Goal: Transaction & Acquisition: Download file/media

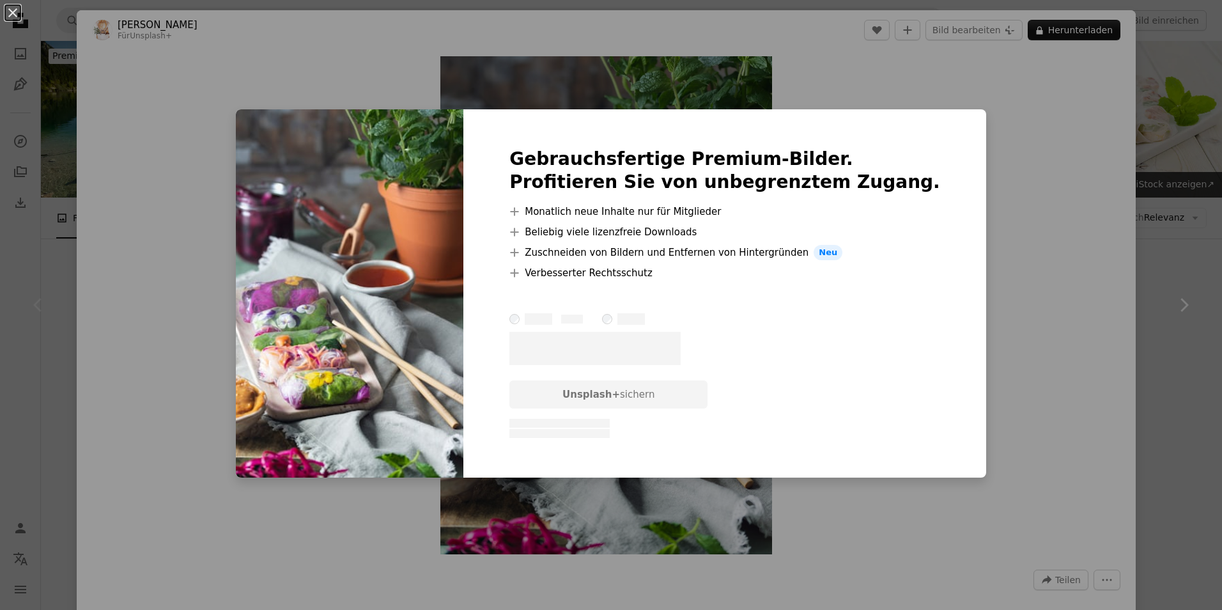
scroll to position [192, 0]
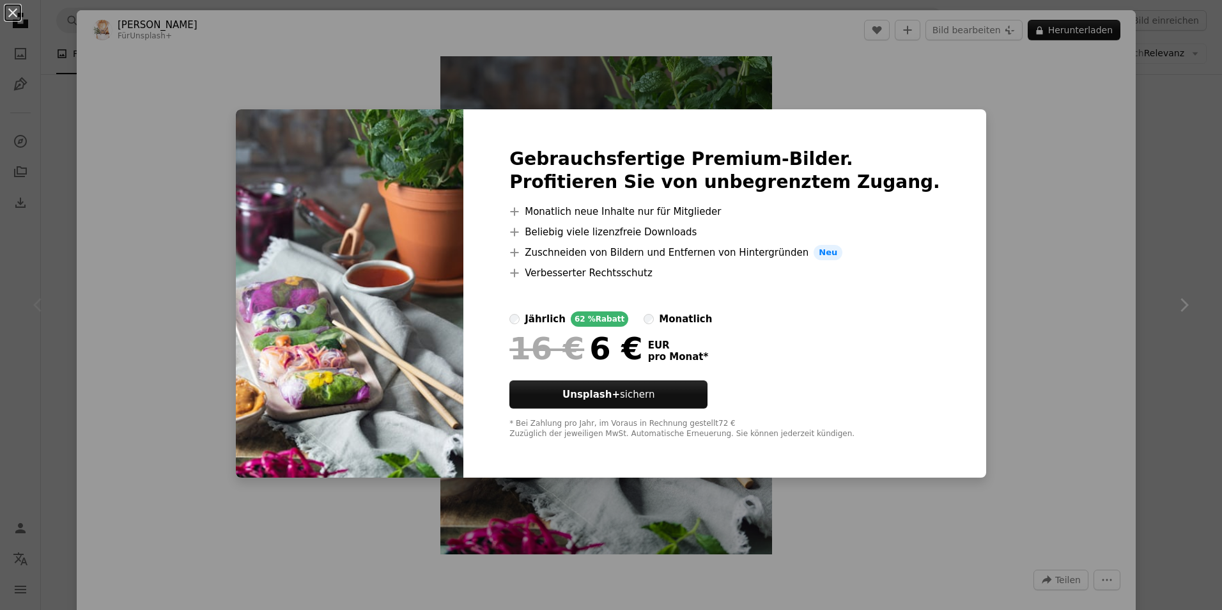
click at [1032, 114] on div "An X shape Gebrauchsfertige Premium-Bilder. Profitieren Sie von unbegrenztem Zu…" at bounding box center [611, 305] width 1222 height 610
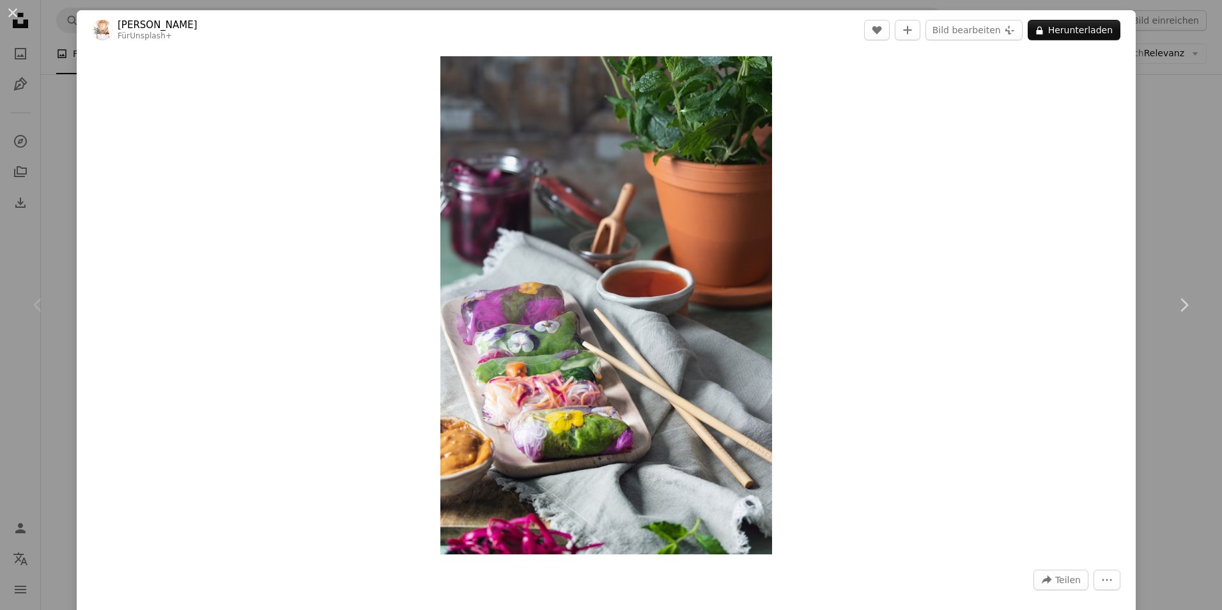
click at [1164, 116] on div "An X shape Chevron left Chevron right [PERSON_NAME] Für Unsplash+ A heart A plu…" at bounding box center [611, 305] width 1222 height 610
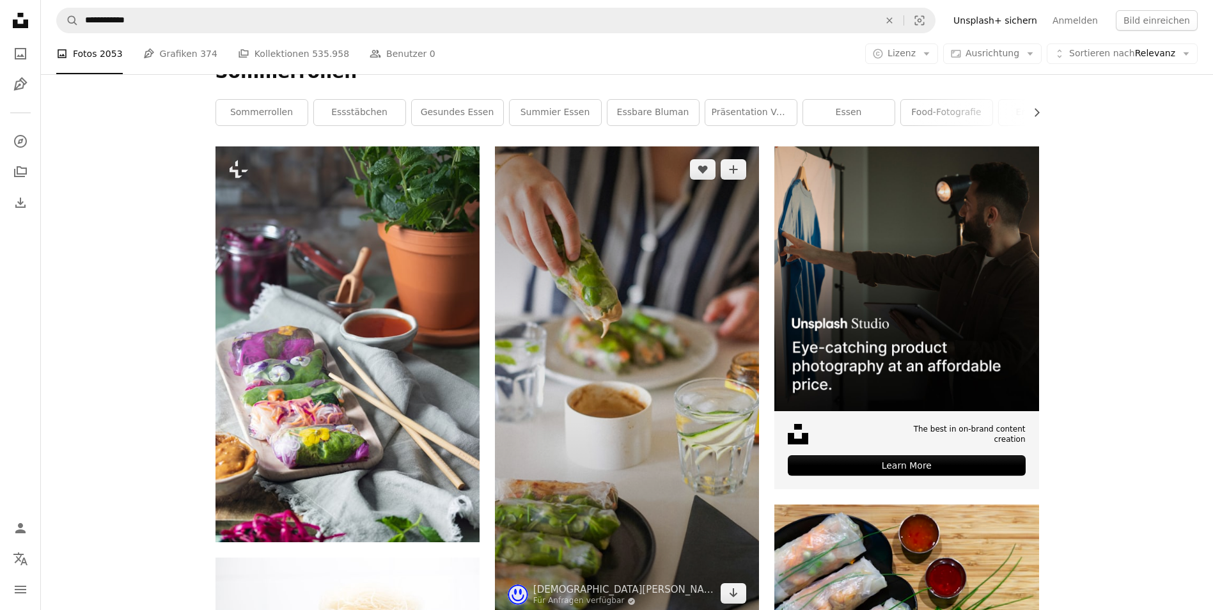
click at [567, 316] on img at bounding box center [627, 381] width 264 height 470
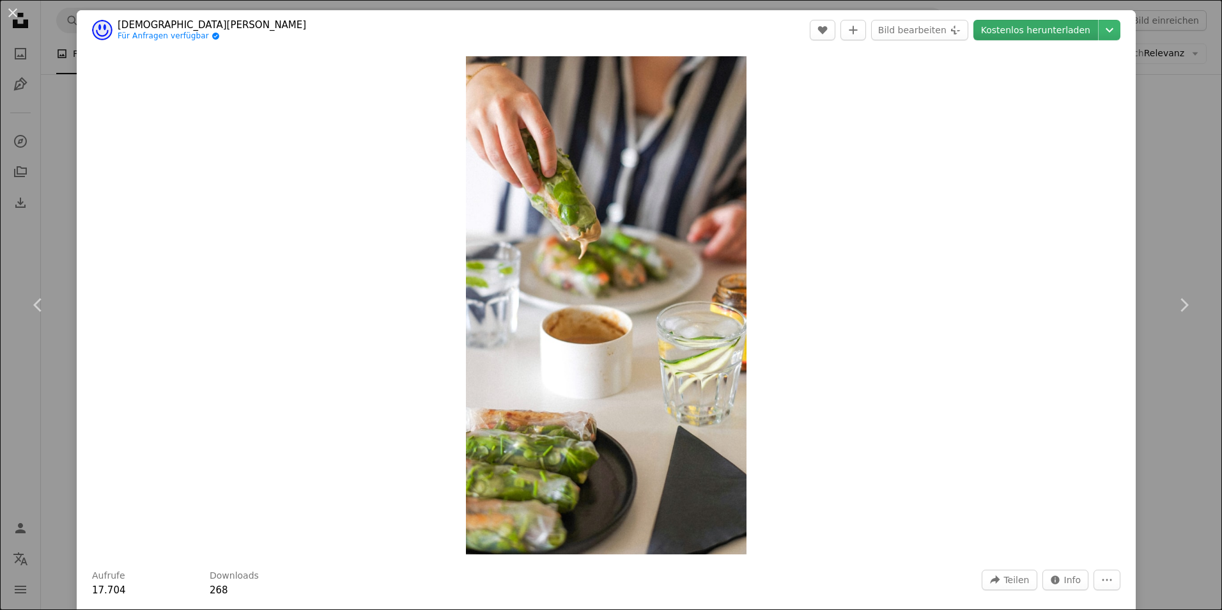
click at [1026, 27] on link "Kostenlos herunterladen" at bounding box center [1036, 30] width 125 height 20
